Goal: Check status: Check status

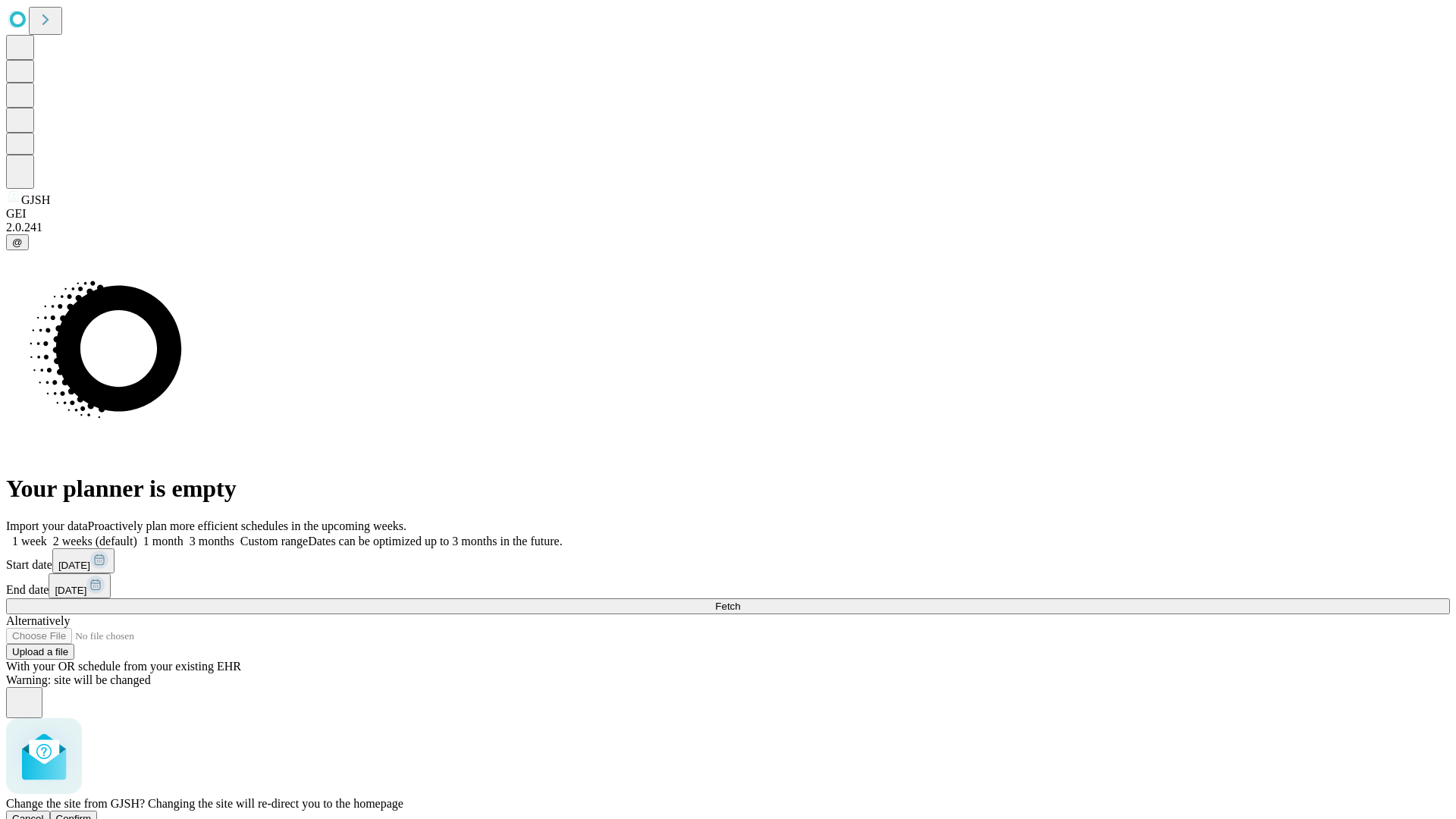
click at [91, 813] on span "Confirm" at bounding box center [73, 818] width 35 height 11
click at [47, 535] on label "1 week" at bounding box center [26, 541] width 41 height 13
click at [740, 601] on span "Fetch" at bounding box center [727, 606] width 25 height 11
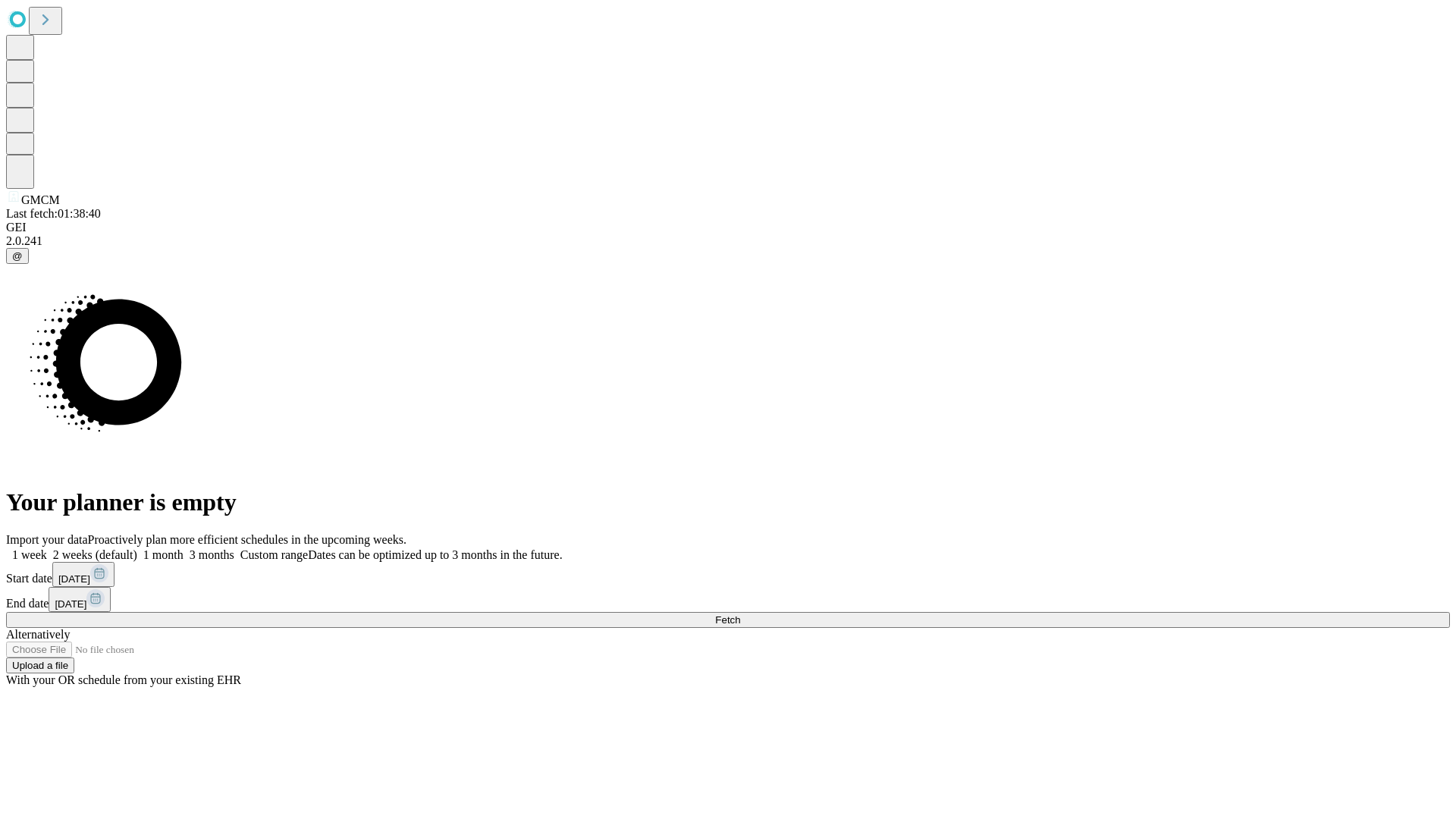
click at [47, 549] on label "1 week" at bounding box center [26, 555] width 41 height 13
click at [740, 614] on span "Fetch" at bounding box center [727, 620] width 25 height 11
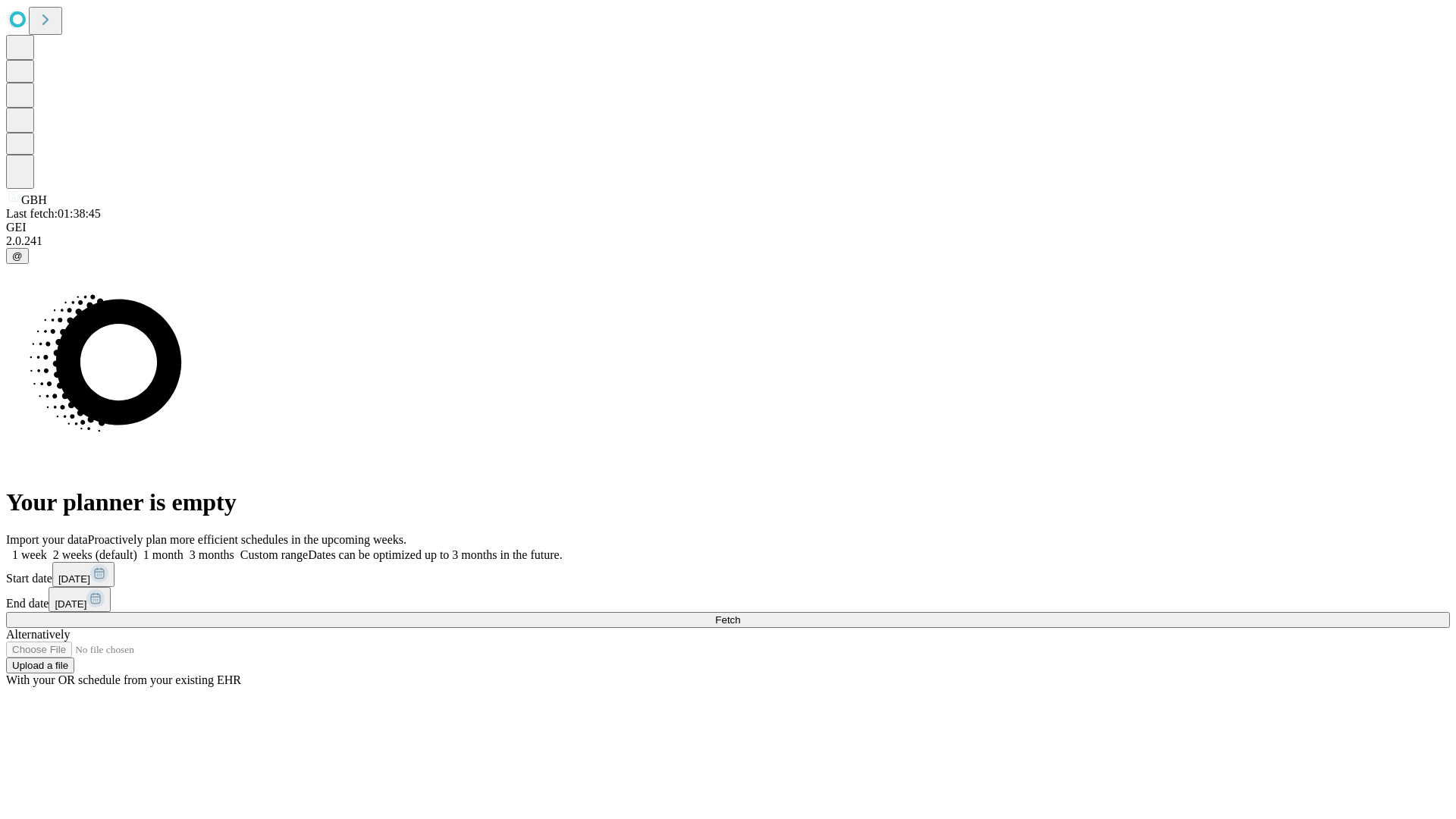
click at [47, 549] on label "1 week" at bounding box center [26, 555] width 41 height 13
click at [740, 614] on span "Fetch" at bounding box center [727, 620] width 25 height 11
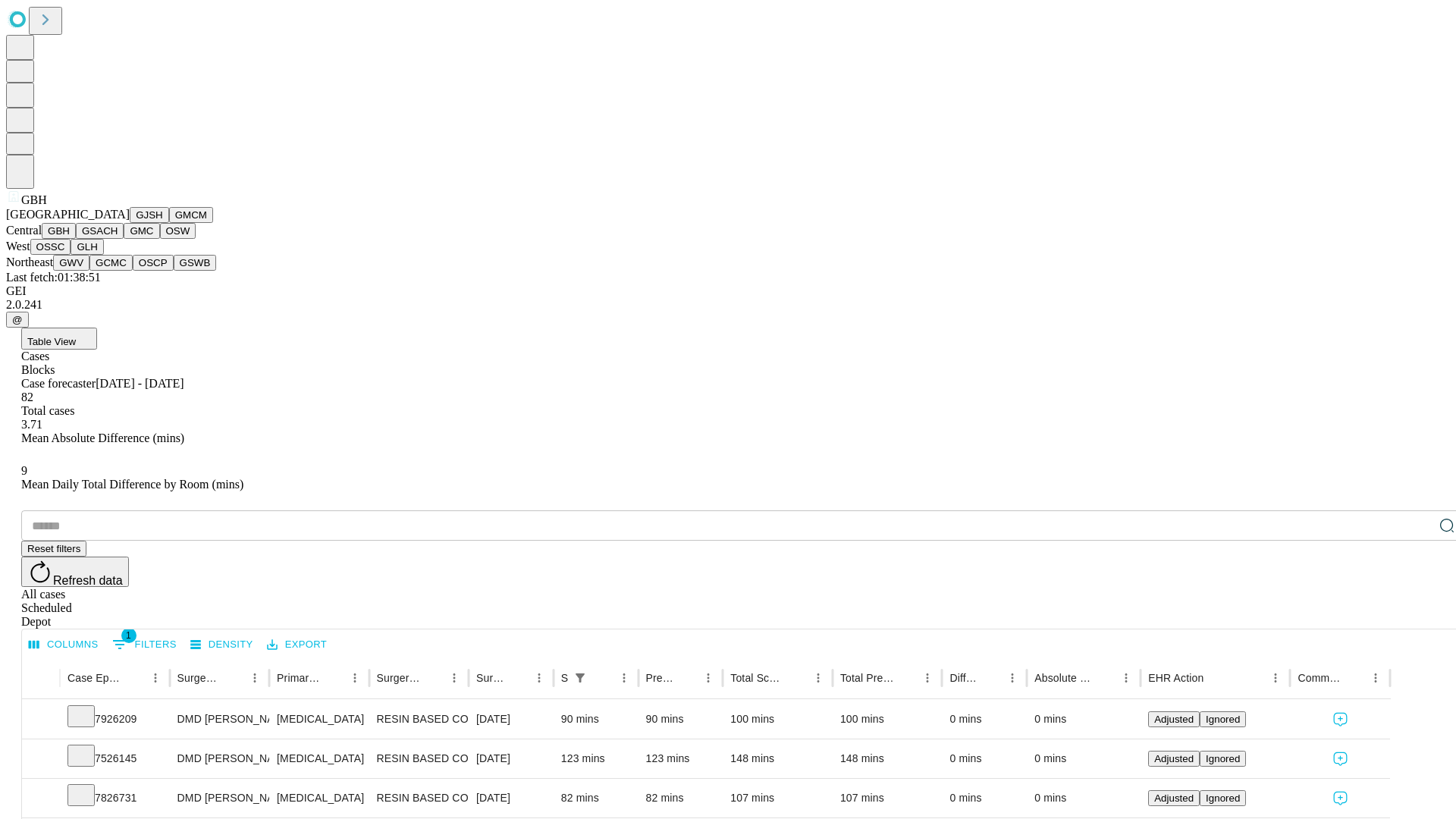
click at [117, 239] on button "GSACH" at bounding box center [99, 230] width 47 height 16
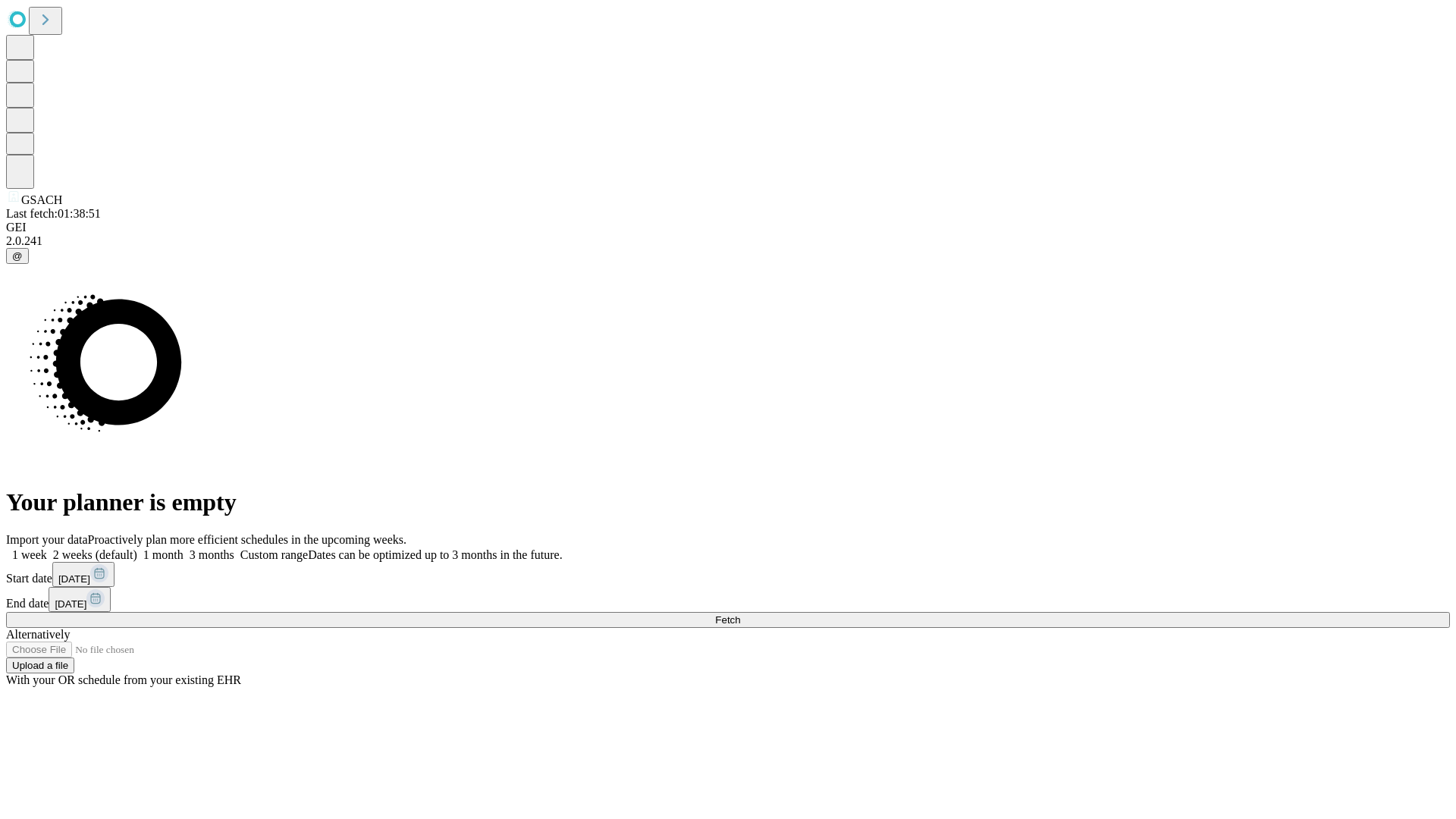
click at [740, 614] on span "Fetch" at bounding box center [727, 620] width 25 height 11
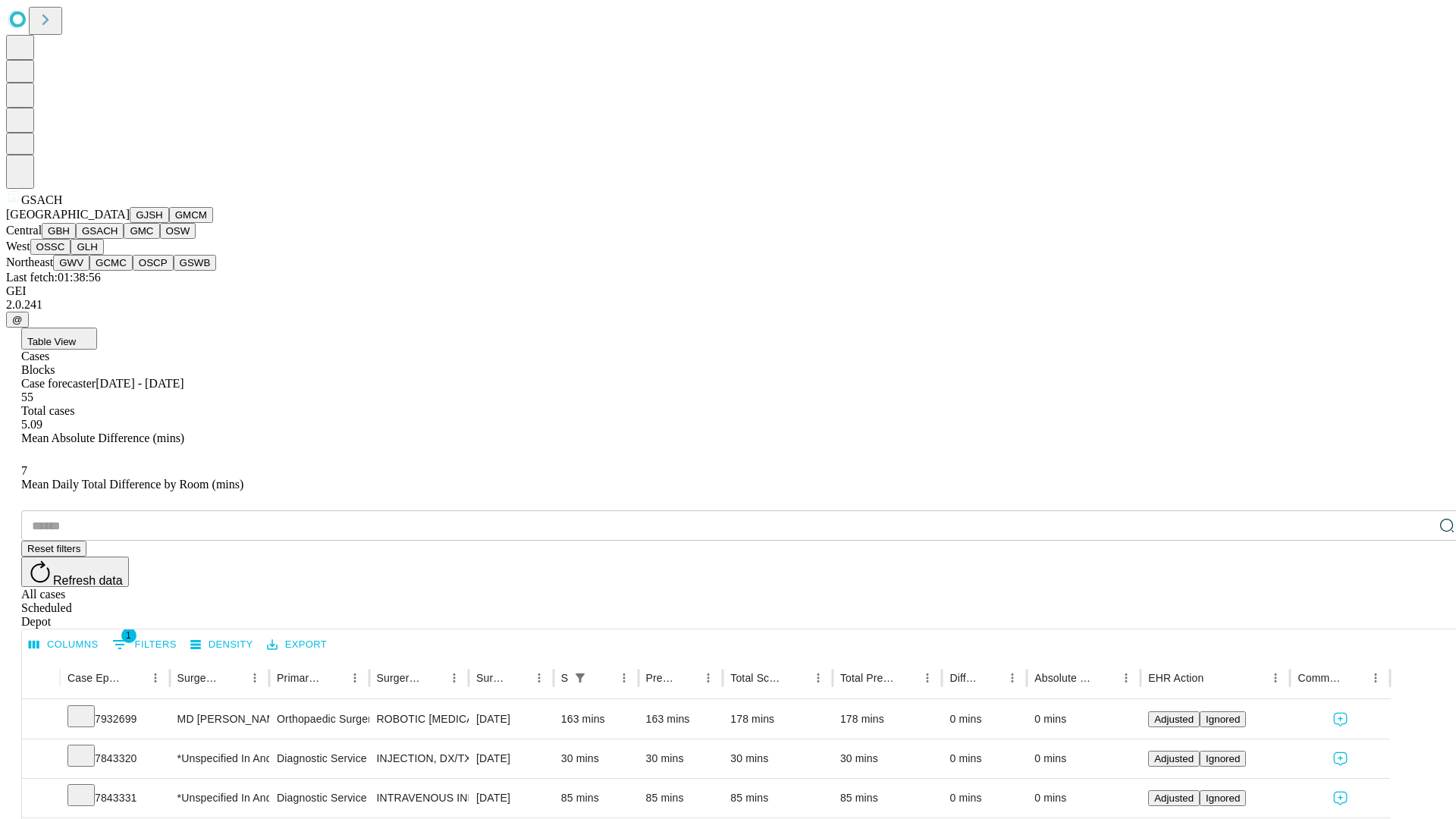
click at [123, 239] on button "GMC" at bounding box center [141, 230] width 35 height 16
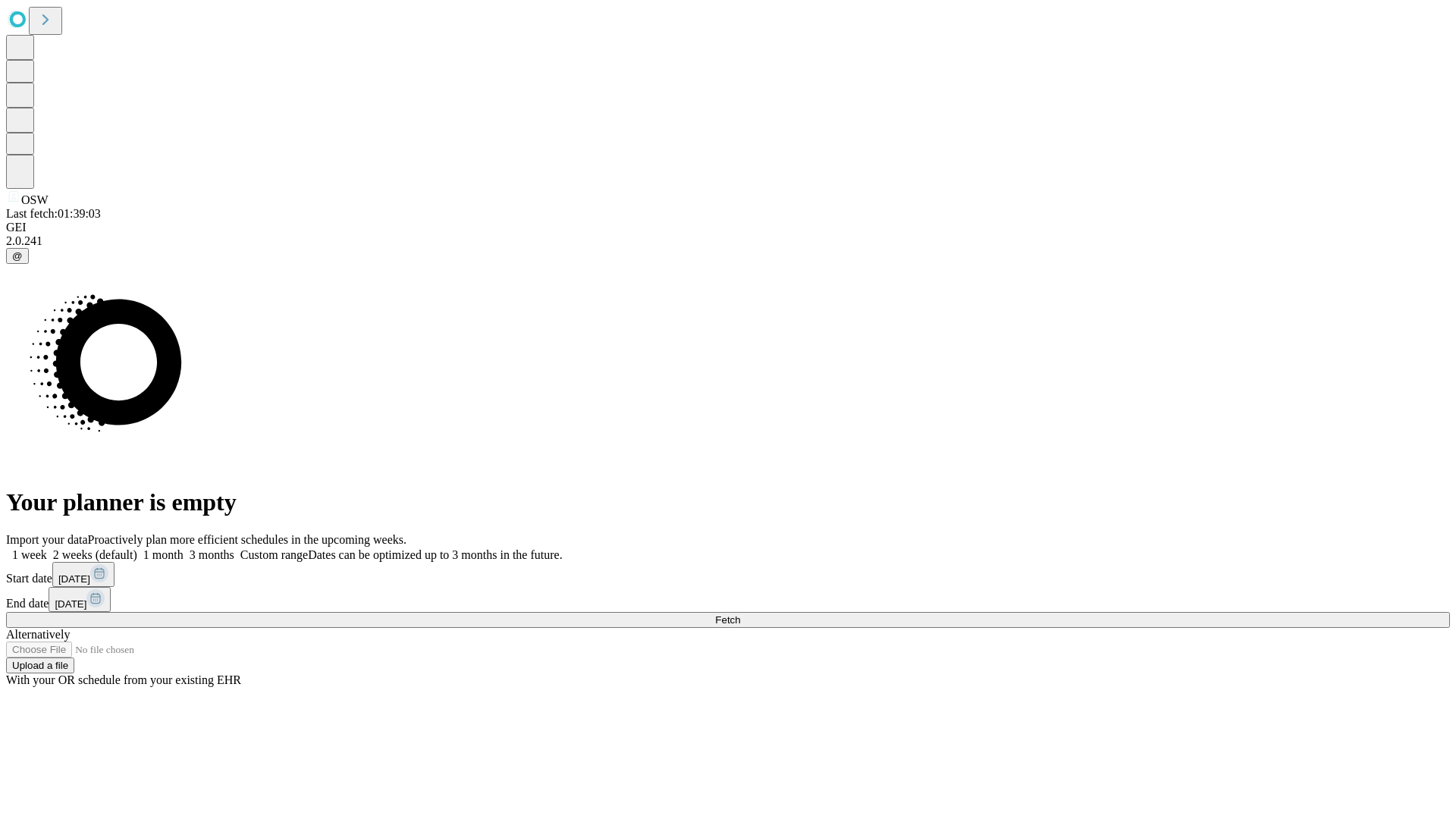
click at [47, 549] on label "1 week" at bounding box center [26, 555] width 41 height 13
click at [740, 614] on span "Fetch" at bounding box center [727, 620] width 25 height 11
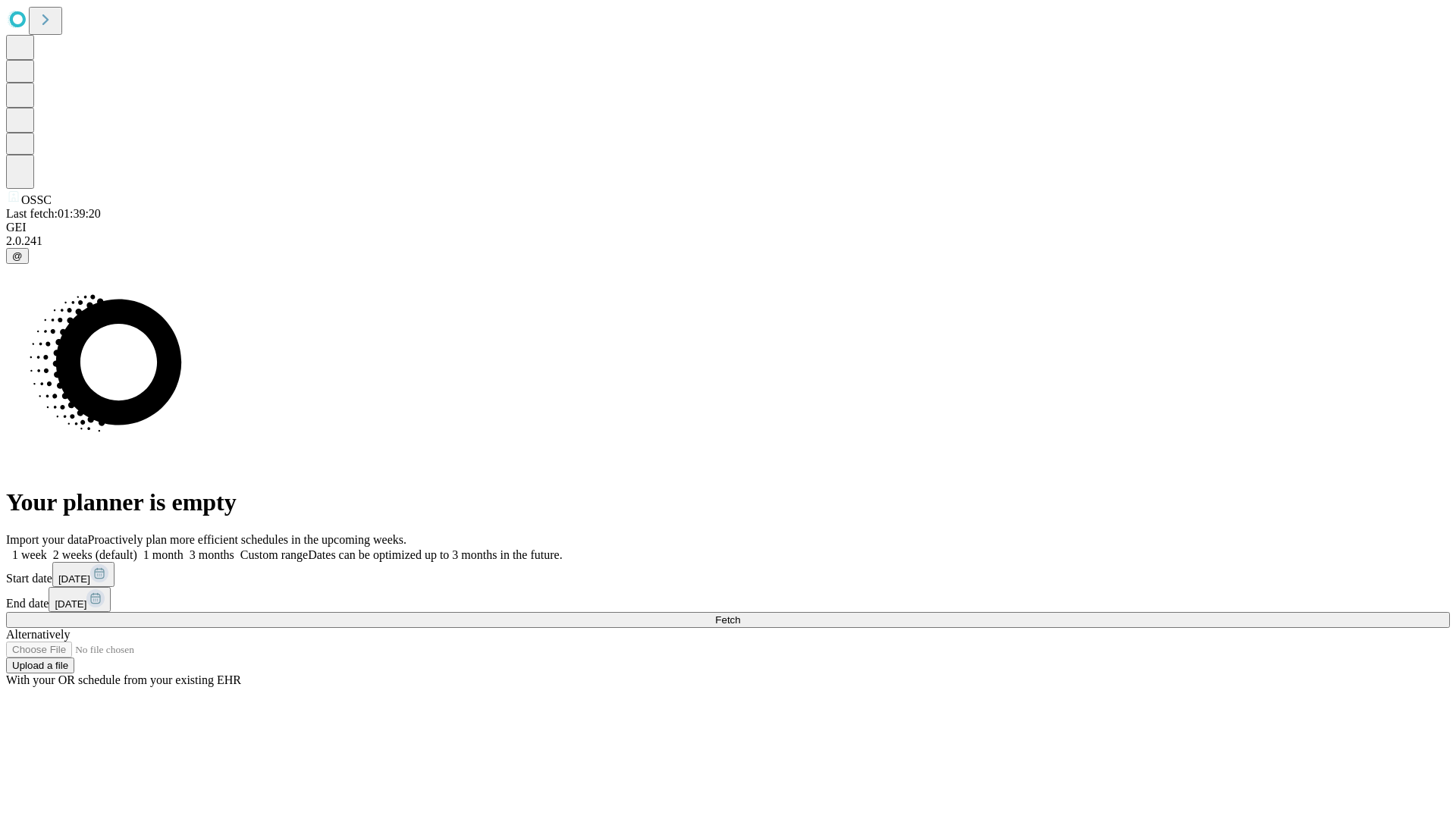
click at [47, 549] on label "1 week" at bounding box center [26, 555] width 41 height 13
click at [740, 614] on span "Fetch" at bounding box center [727, 620] width 25 height 11
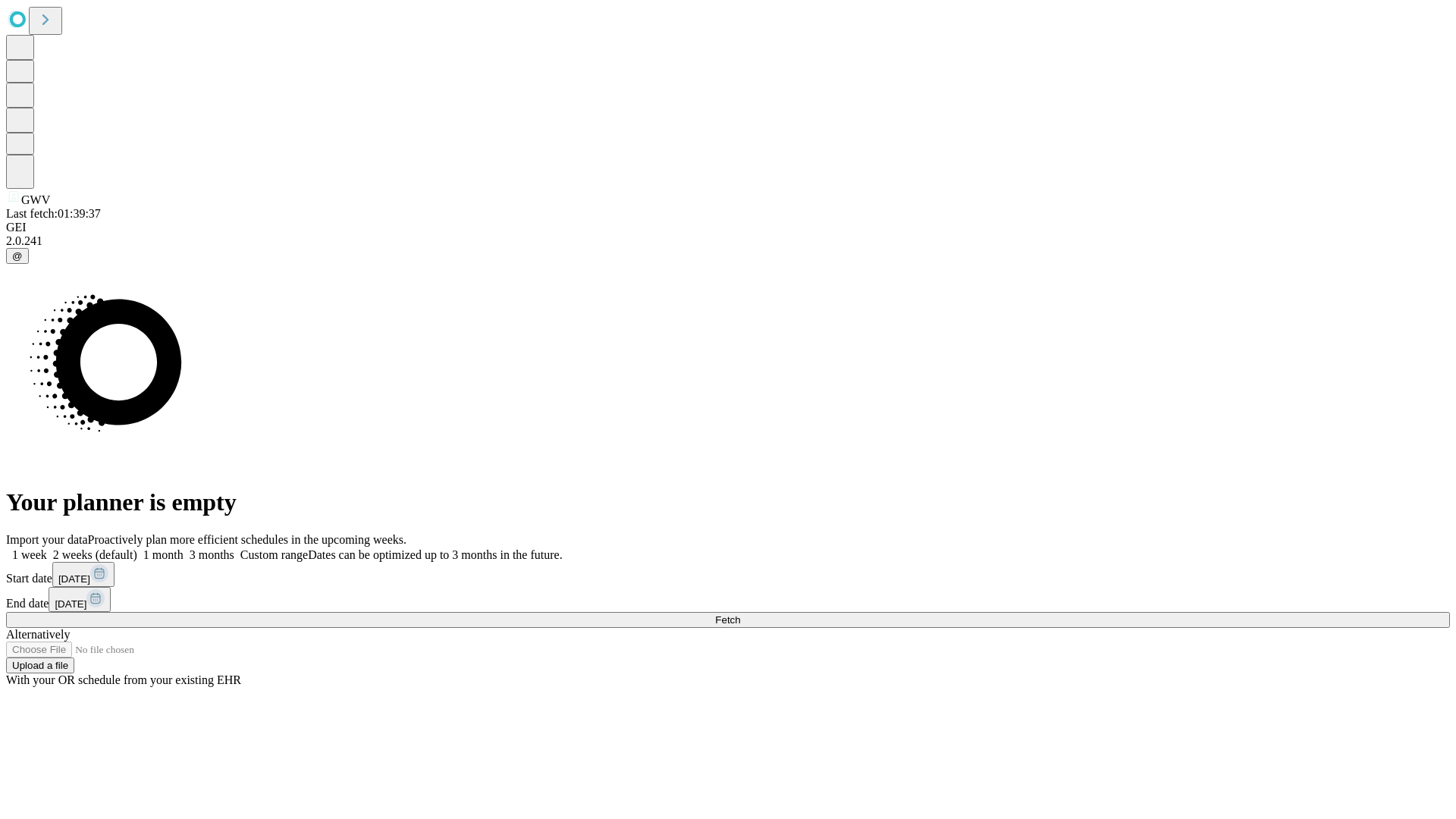
click at [47, 549] on label "1 week" at bounding box center [26, 555] width 41 height 13
click at [740, 614] on span "Fetch" at bounding box center [727, 620] width 25 height 11
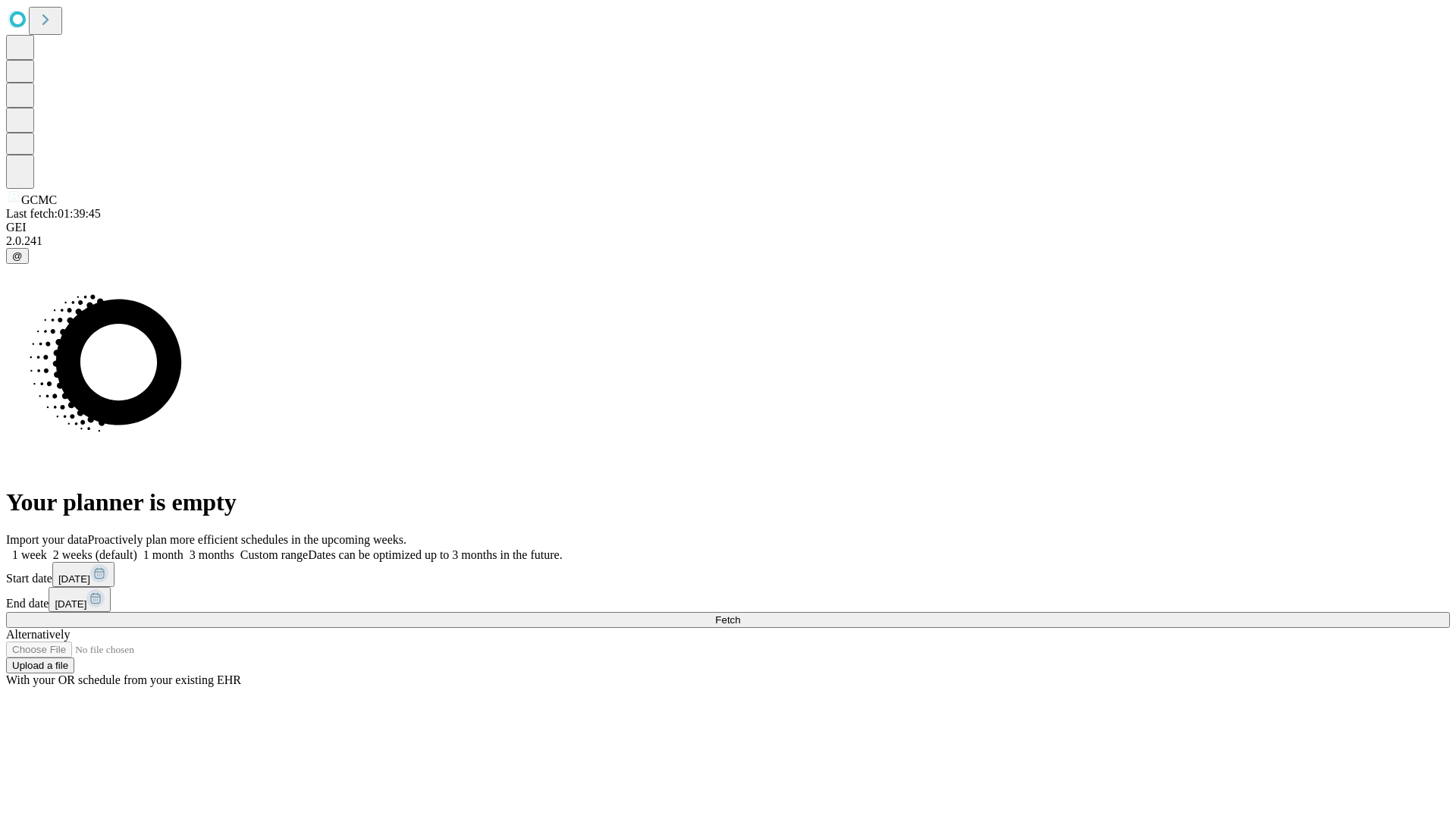
click at [47, 549] on label "1 week" at bounding box center [26, 555] width 41 height 13
click at [740, 614] on span "Fetch" at bounding box center [727, 620] width 25 height 11
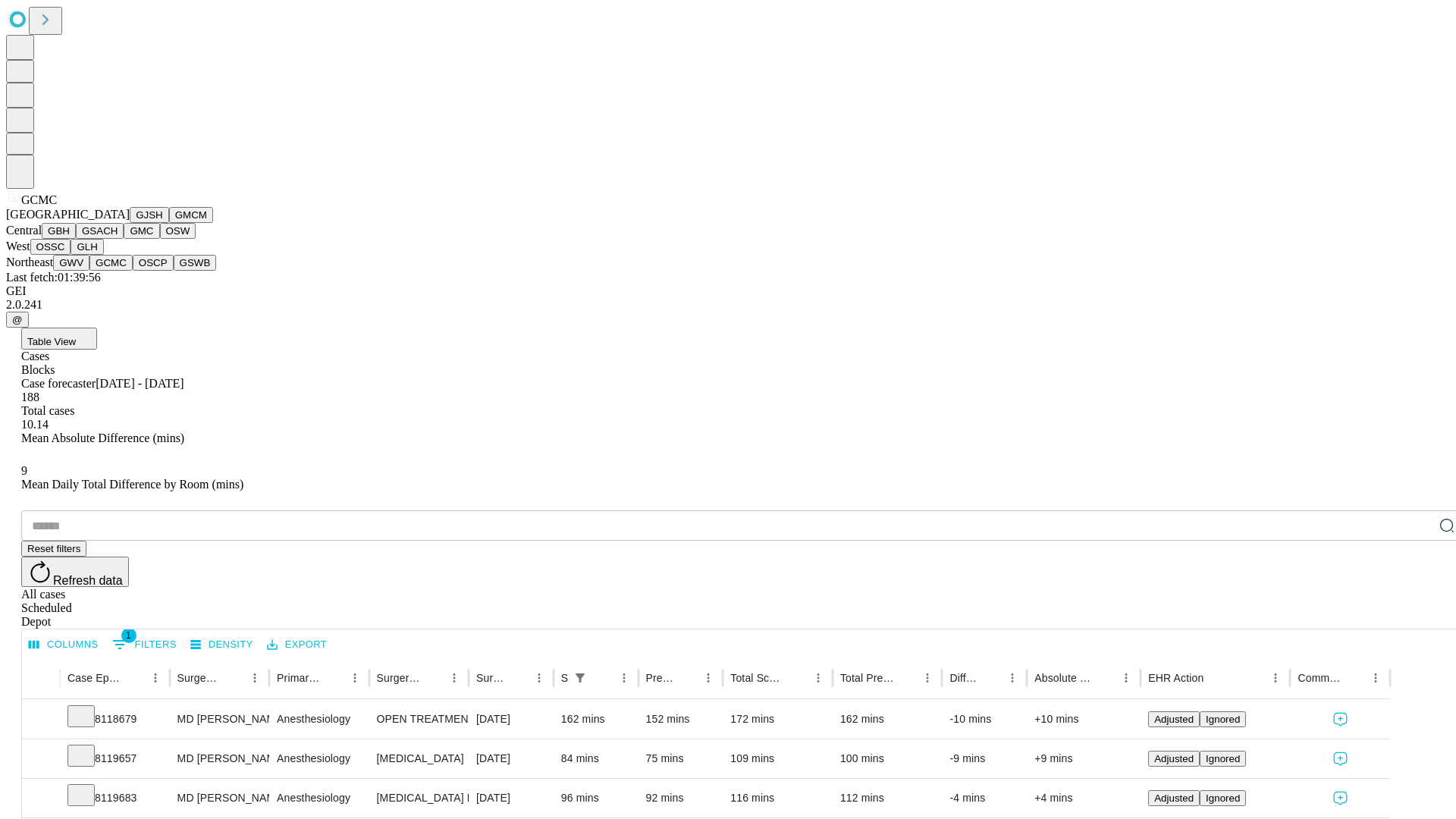
click at [133, 271] on button "OSCP" at bounding box center [153, 262] width 41 height 16
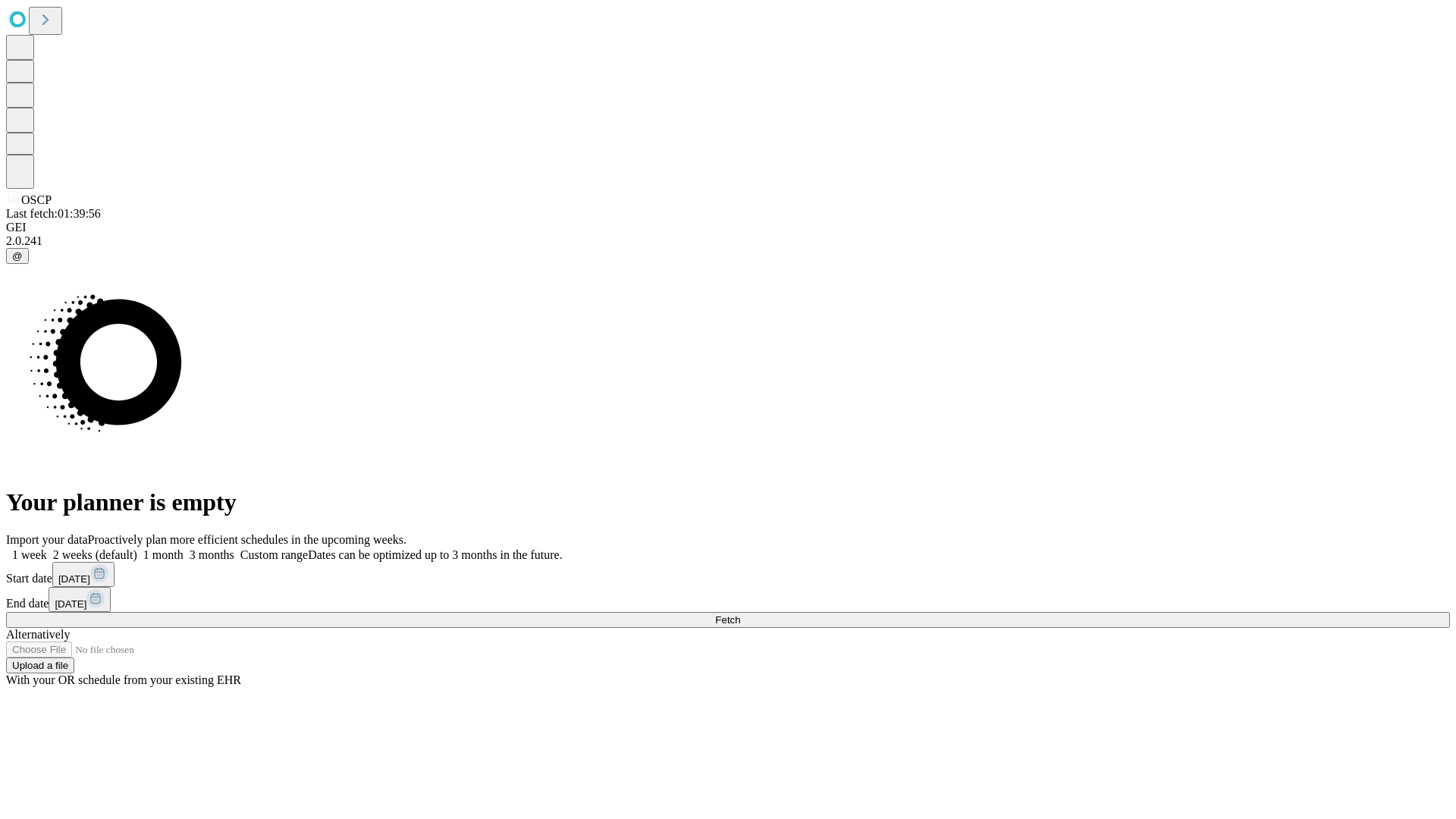
click at [47, 549] on label "1 week" at bounding box center [26, 555] width 41 height 13
click at [740, 614] on span "Fetch" at bounding box center [727, 620] width 25 height 11
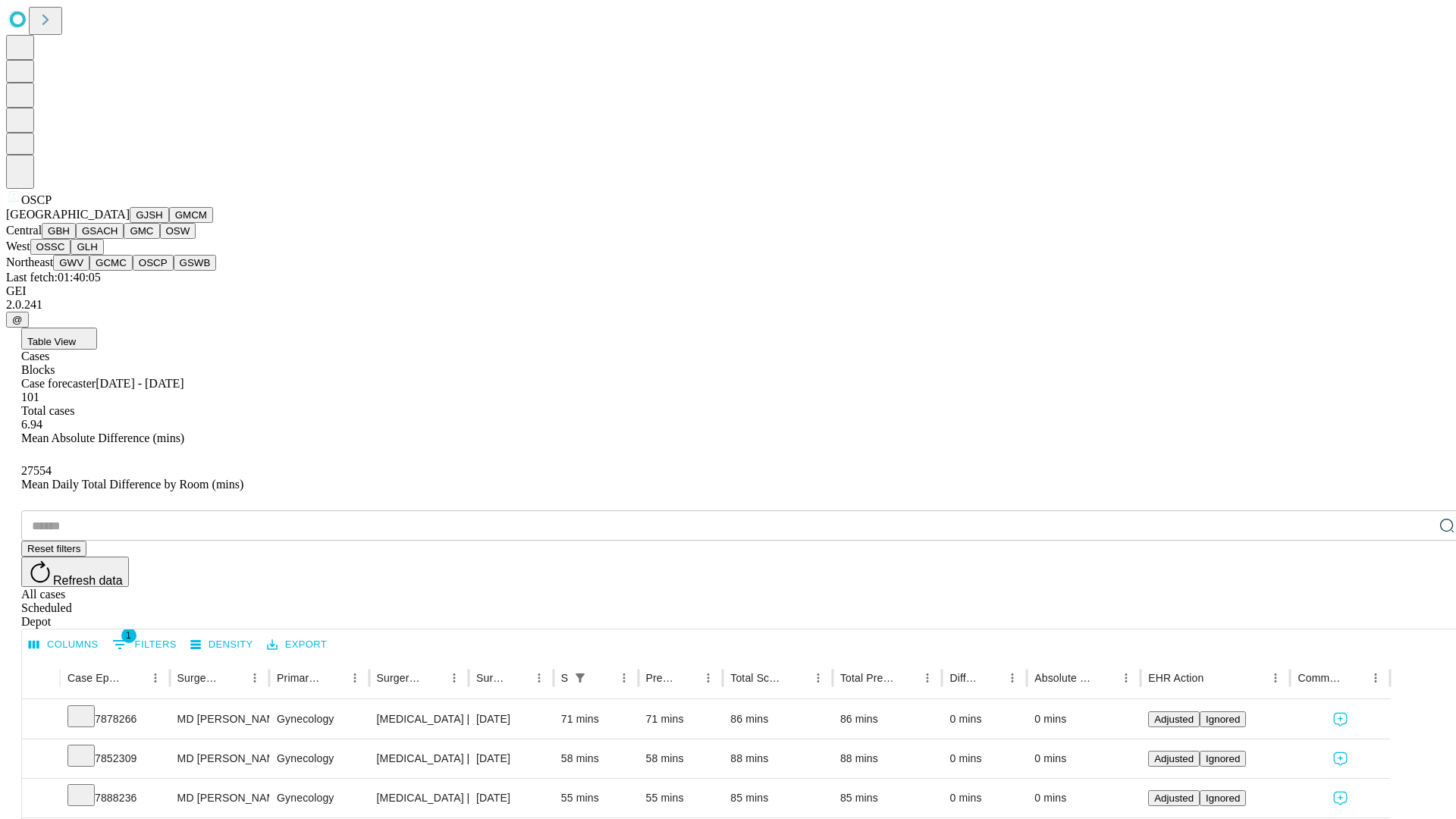
click at [173, 271] on button "GSWB" at bounding box center [195, 262] width 43 height 16
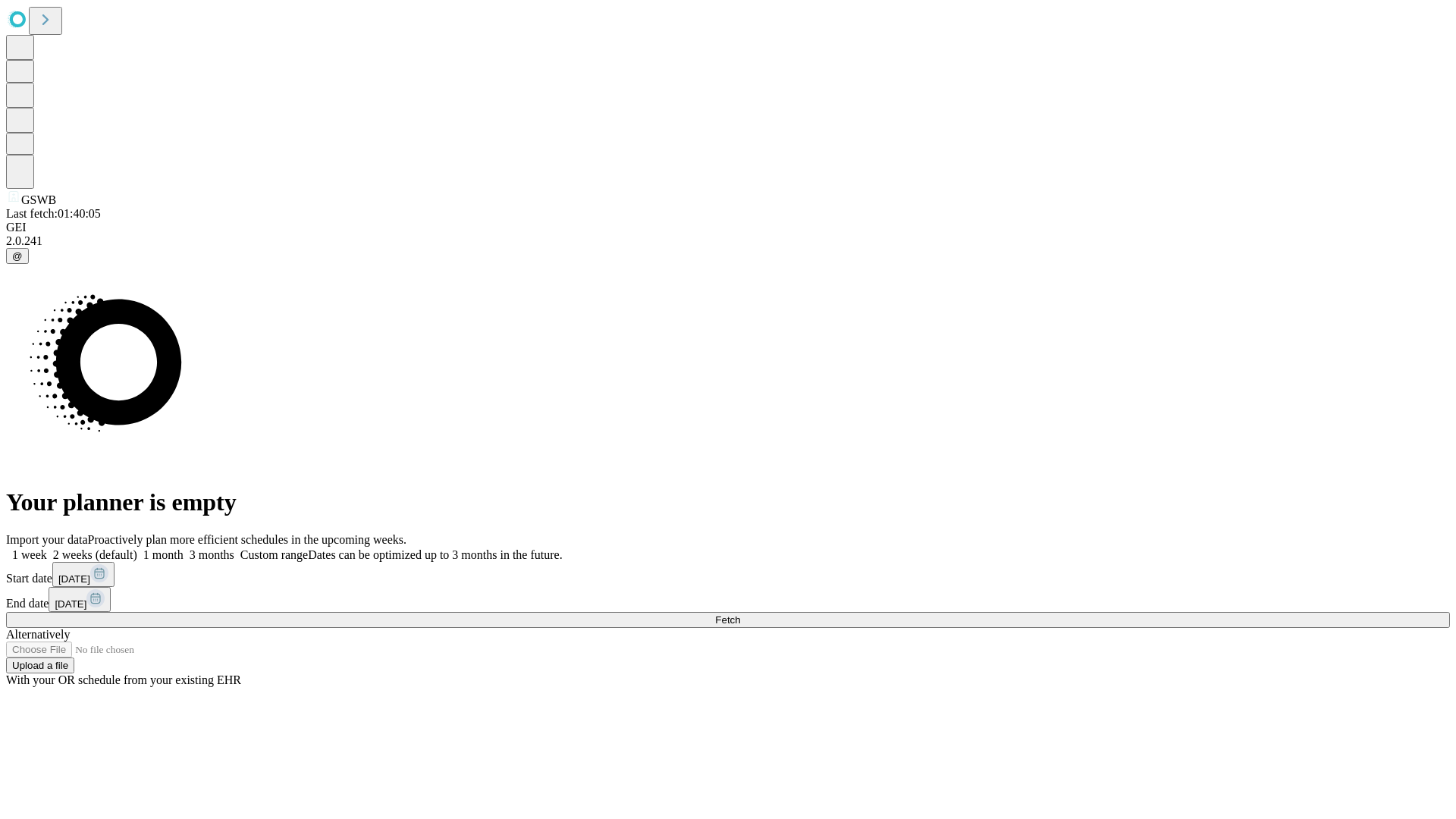
click at [47, 549] on label "1 week" at bounding box center [26, 555] width 41 height 13
click at [740, 614] on span "Fetch" at bounding box center [727, 620] width 25 height 11
